Goal: Use online tool/utility: Use online tool/utility

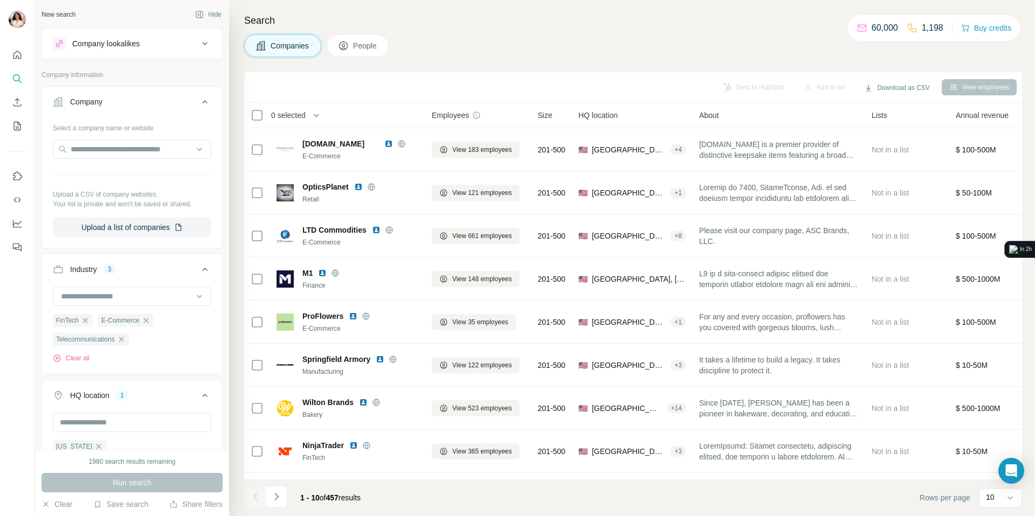
scroll to position [11863, 0]
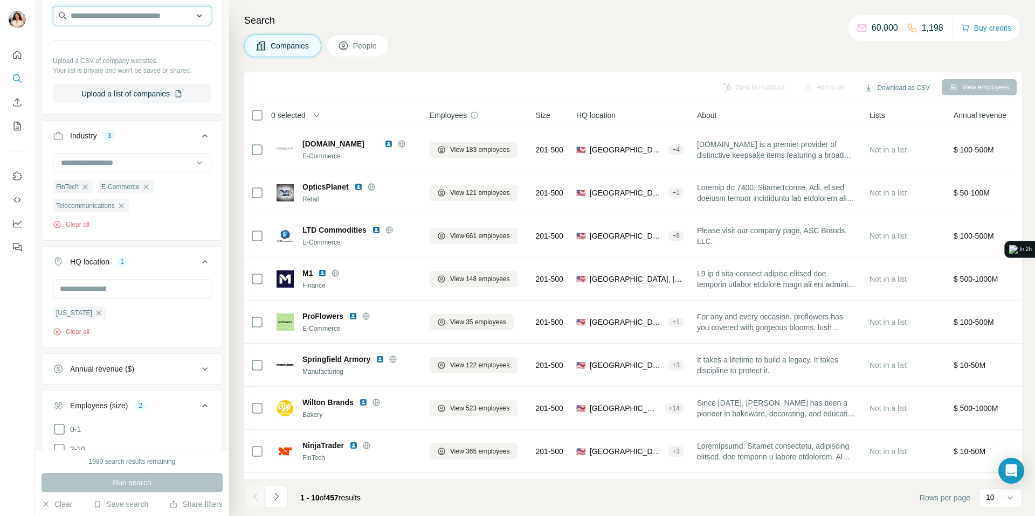
click at [108, 17] on input "text" at bounding box center [132, 15] width 158 height 19
type input "*********"
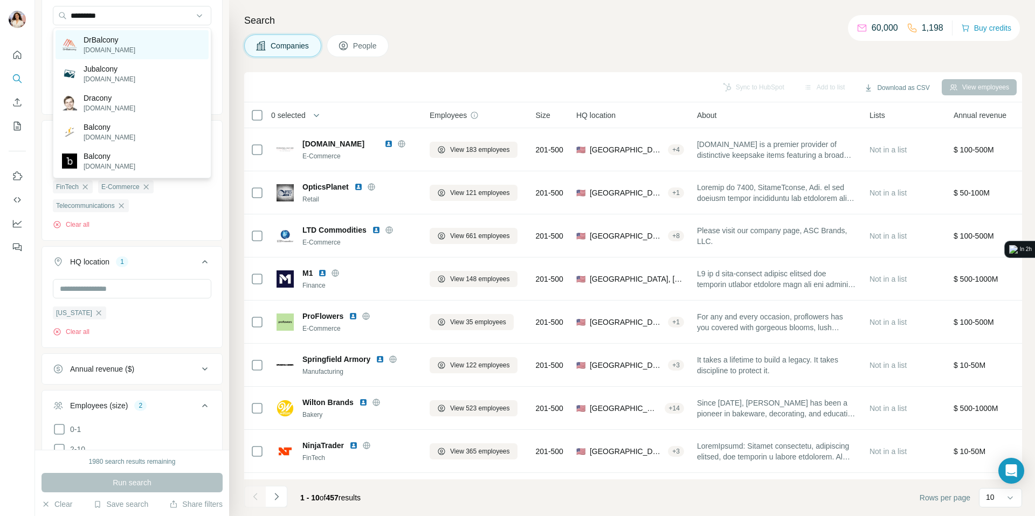
click at [160, 51] on div "DrBalcony [DOMAIN_NAME]" at bounding box center [132, 44] width 153 height 29
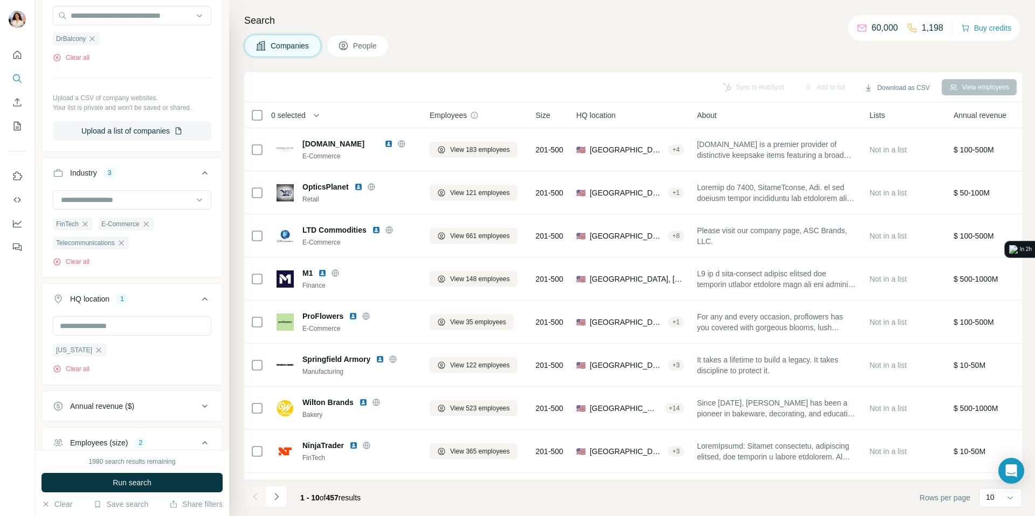
click at [94, 355] on icon "button" at bounding box center [98, 350] width 9 height 9
click at [86, 259] on button "Clear all" at bounding box center [71, 262] width 37 height 10
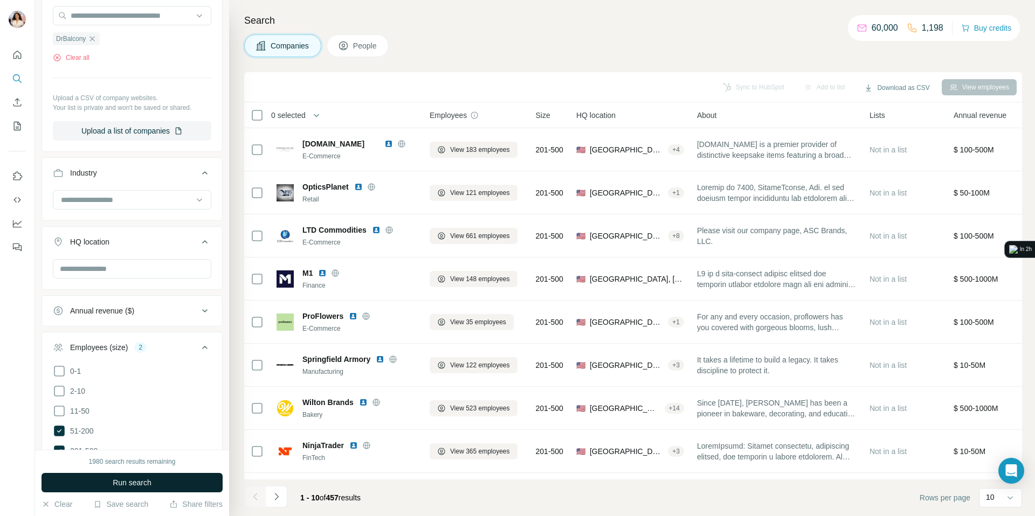
click at [126, 479] on span "Run search" at bounding box center [132, 482] width 39 height 11
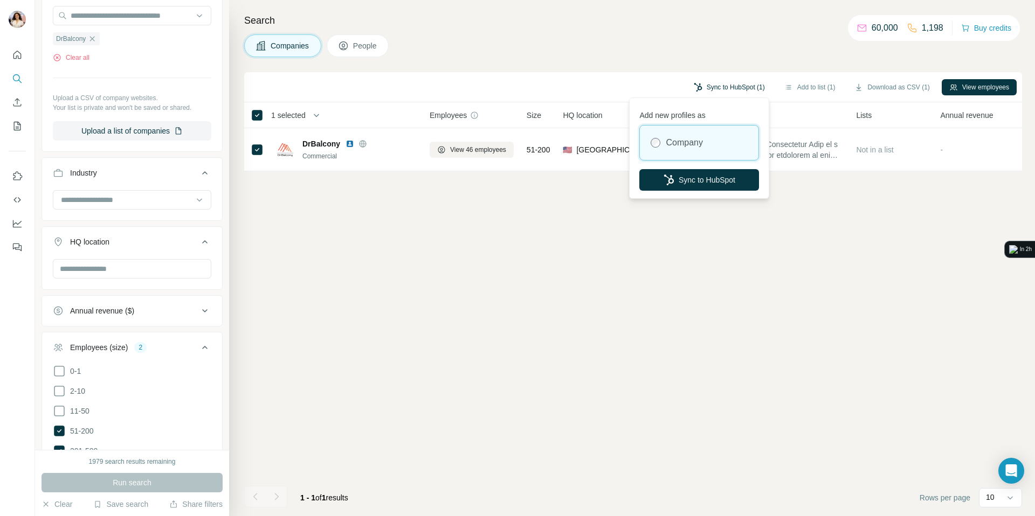
click at [718, 88] on button "Sync to HubSpot (1)" at bounding box center [729, 87] width 86 height 16
click at [687, 176] on button "Sync to HubSpot" at bounding box center [699, 180] width 120 height 22
